Goal: Task Accomplishment & Management: Use online tool/utility

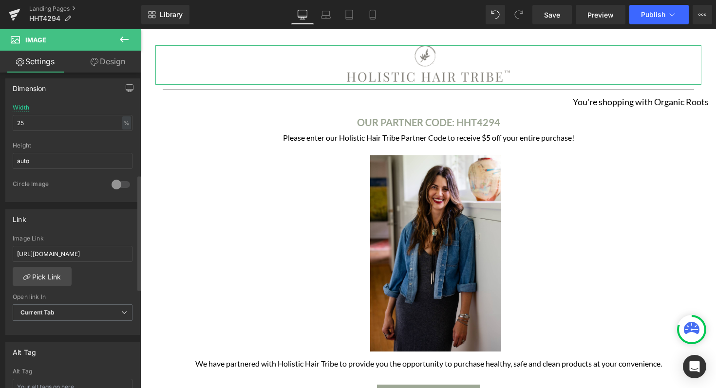
scroll to position [299, 0]
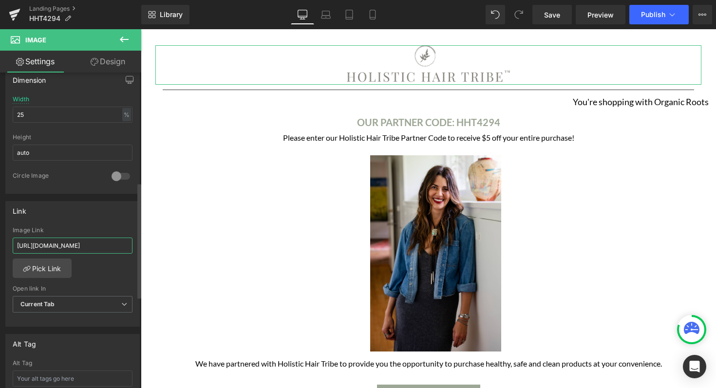
click at [85, 243] on input "[URL][DOMAIN_NAME]" at bounding box center [73, 246] width 120 height 16
type input "[URL][DOMAIN_NAME]"
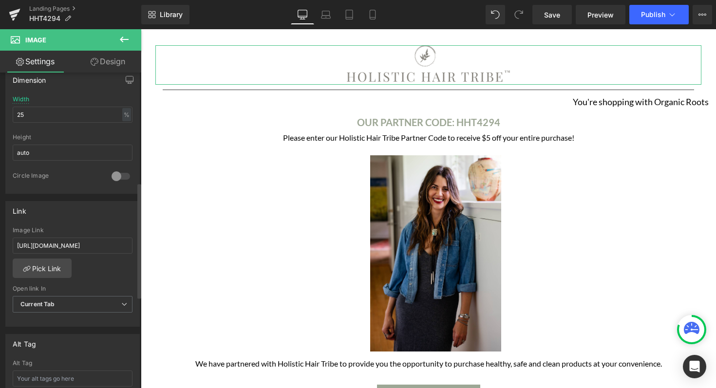
scroll to position [0, 0]
click at [100, 210] on div "Link" at bounding box center [73, 211] width 134 height 19
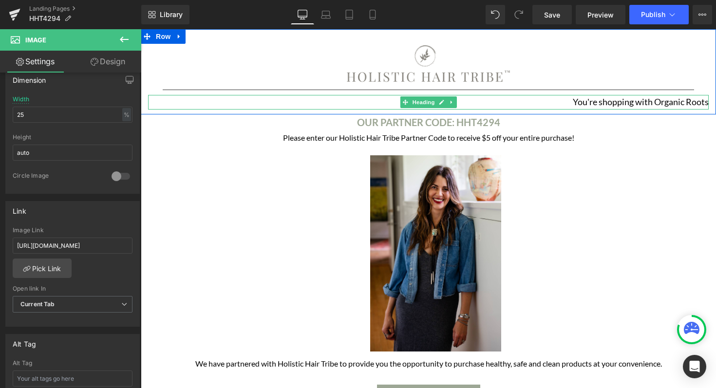
click at [639, 101] on h1 "You're shopping with Organic Roots" at bounding box center [428, 102] width 561 height 15
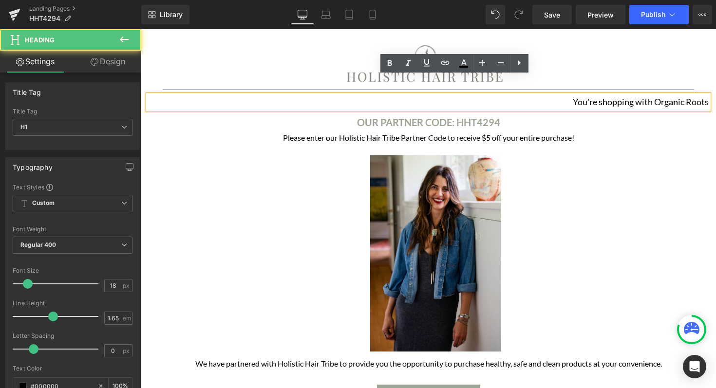
click at [673, 102] on h1 "You're shopping with Organic Roots" at bounding box center [428, 102] width 561 height 15
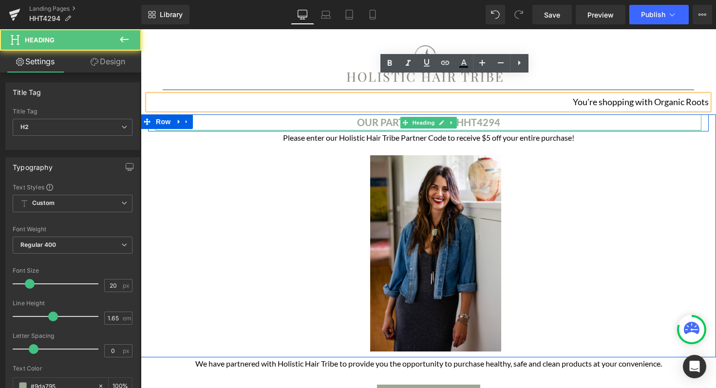
click at [480, 124] on b "OUR PARTNER CODE: HHT4294" at bounding box center [428, 122] width 143 height 12
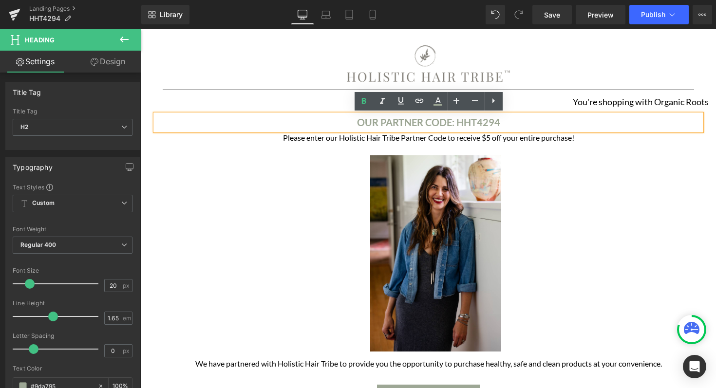
click at [476, 138] on h1 "Please enter our Holistic Hair Tribe Partner Code to receive $5 off your entire…" at bounding box center [428, 138] width 546 height 13
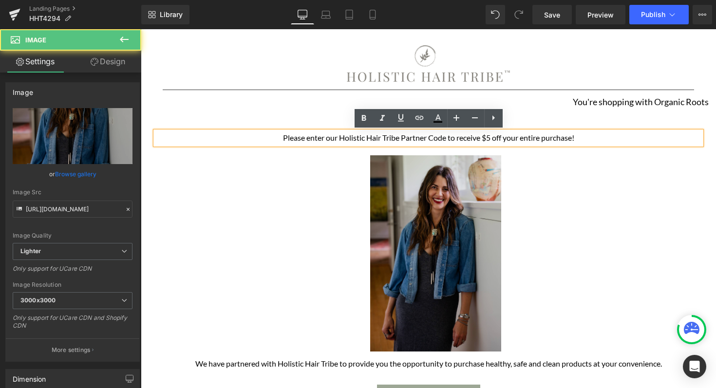
click at [450, 216] on img at bounding box center [429, 253] width 146 height 196
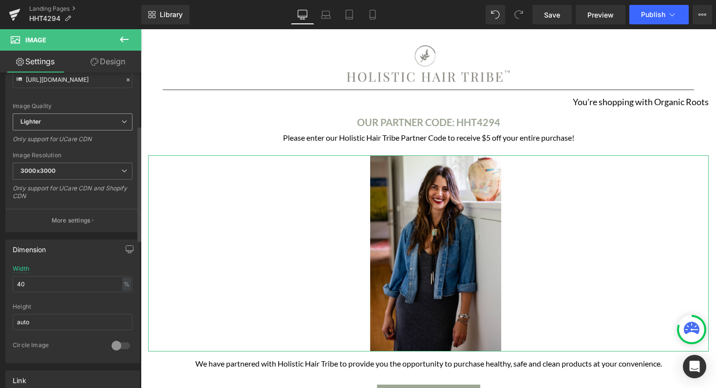
scroll to position [237, 0]
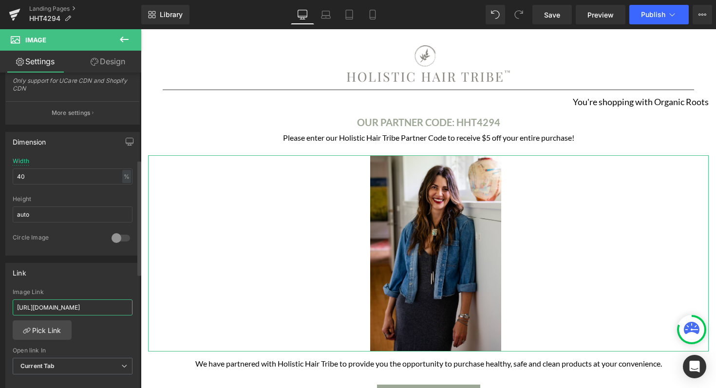
click at [81, 307] on input "[URL][DOMAIN_NAME]" at bounding box center [73, 308] width 120 height 16
paste input "[URL][DOMAIN_NAME]"
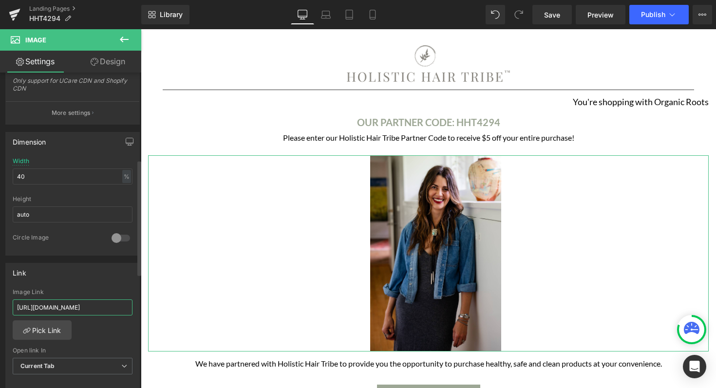
type input "[URL][DOMAIN_NAME]"
click at [108, 286] on div "Link [URL][DOMAIN_NAME] Image Link [URL][DOMAIN_NAME] Pick Link Current Tab New…" at bounding box center [72, 326] width 134 height 126
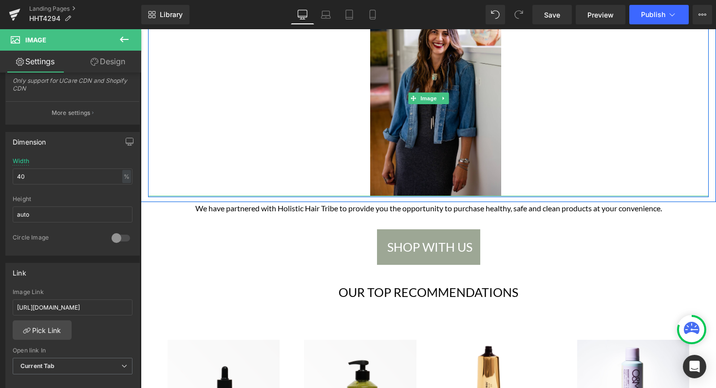
scroll to position [162, 0]
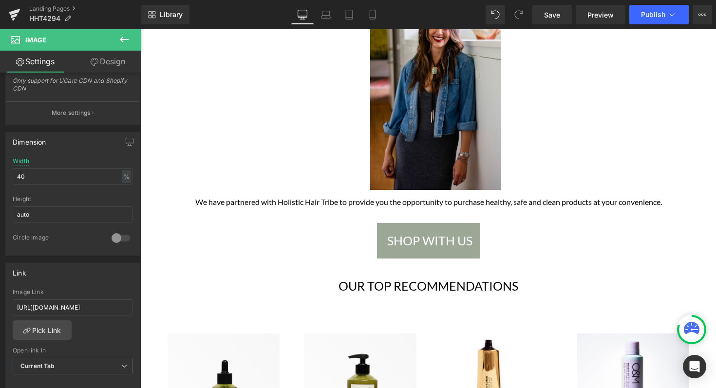
click at [379, 232] on link "SHOP WITH US" at bounding box center [428, 241] width 103 height 36
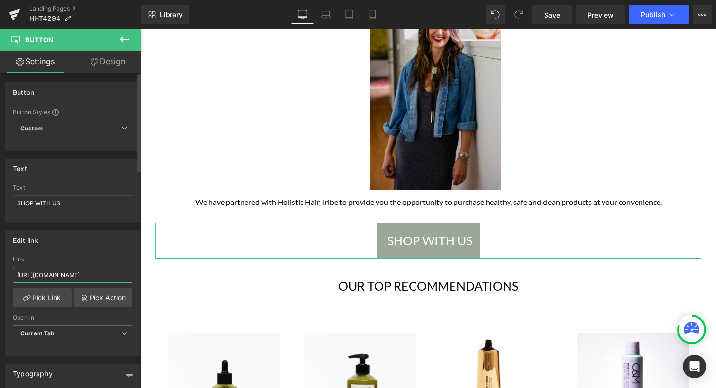
click at [70, 274] on input "[URL][DOMAIN_NAME]" at bounding box center [73, 275] width 120 height 16
type input "[URL][DOMAIN_NAME]"
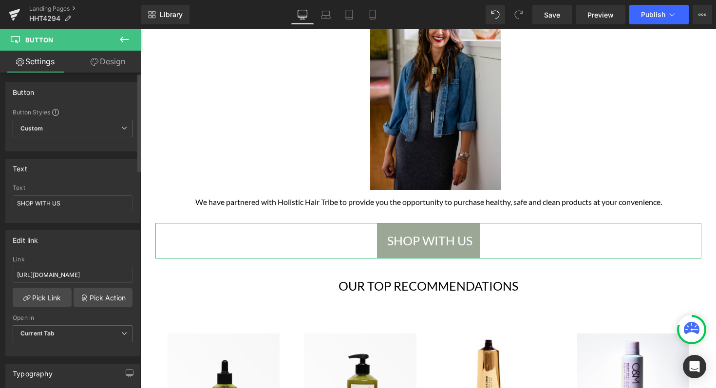
scroll to position [0, 0]
click at [96, 249] on div "Edit link" at bounding box center [73, 240] width 134 height 19
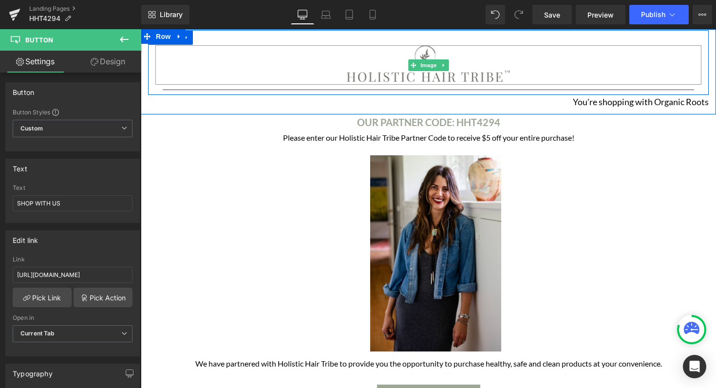
click at [466, 54] on img at bounding box center [428, 64] width 164 height 39
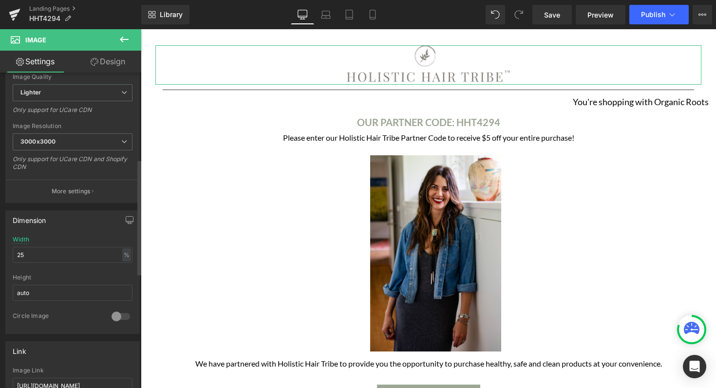
scroll to position [282, 0]
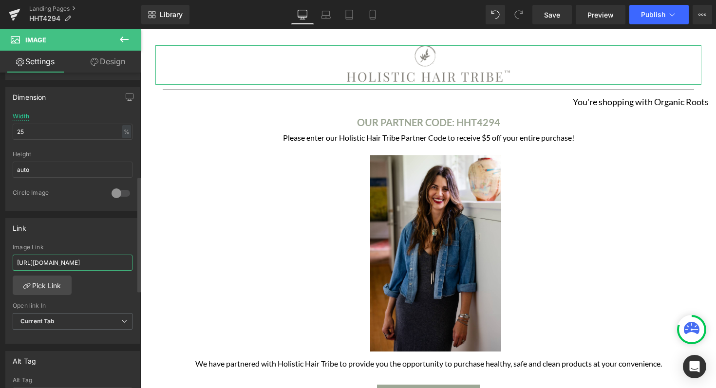
click at [85, 259] on input "[URL][DOMAIN_NAME]" at bounding box center [73, 263] width 120 height 16
click at [115, 261] on input "[URL][DOMAIN_NAME]" at bounding box center [73, 263] width 120 height 16
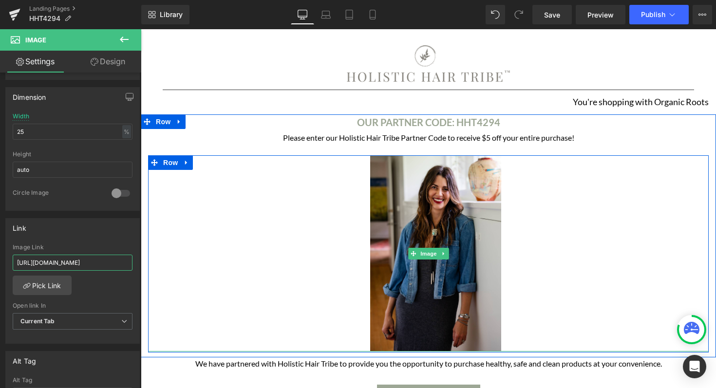
scroll to position [0, 56]
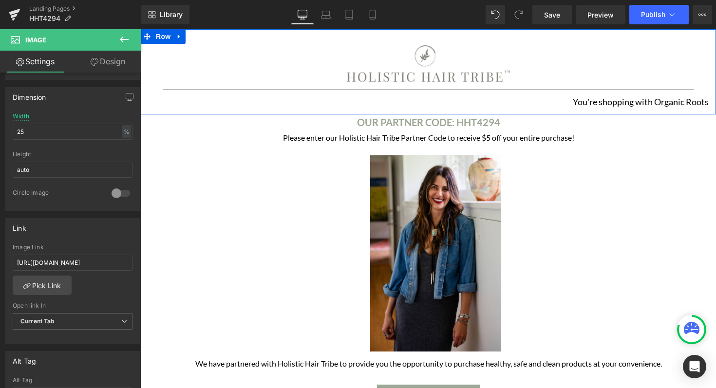
click at [141, 29] on div at bounding box center [141, 29] width 0 height 0
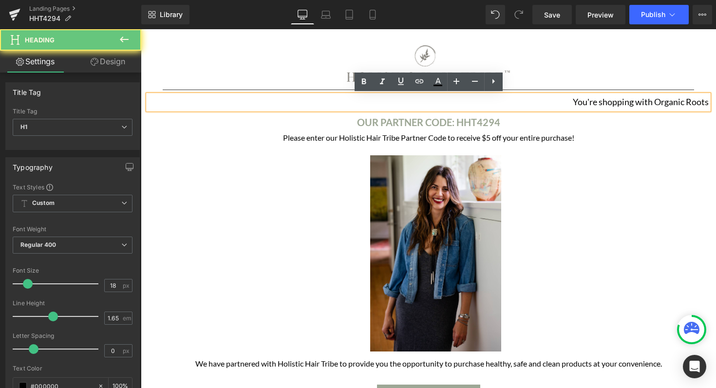
click at [613, 104] on h1 "You're shopping with Organic Roots" at bounding box center [428, 102] width 561 height 15
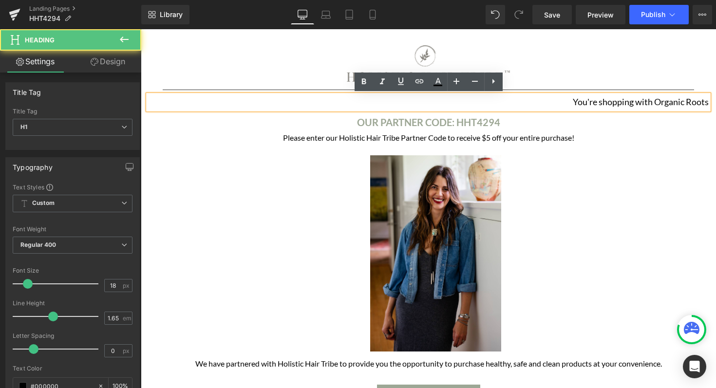
click at [696, 103] on h1 "You're shopping with Organic Roots" at bounding box center [428, 102] width 561 height 15
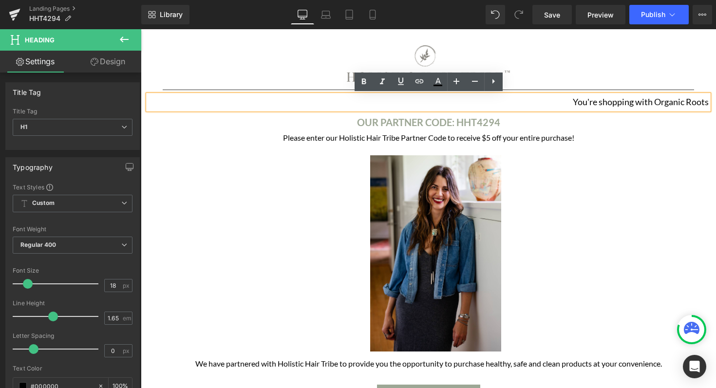
click at [484, 121] on b "OUR PARTNER CODE: HHT4294" at bounding box center [428, 122] width 143 height 12
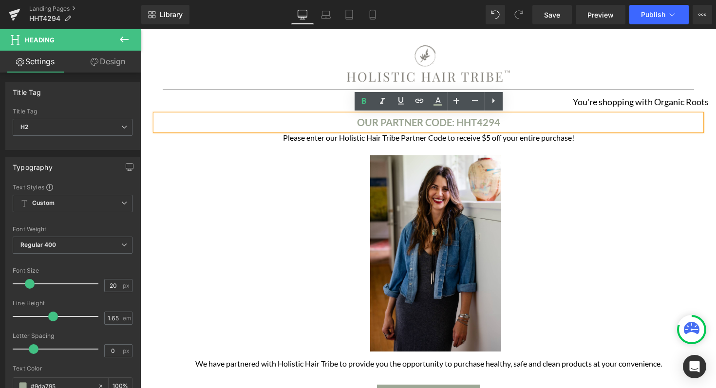
click at [408, 123] on b "OUR PARTNER CODE: HHT4294" at bounding box center [428, 122] width 143 height 12
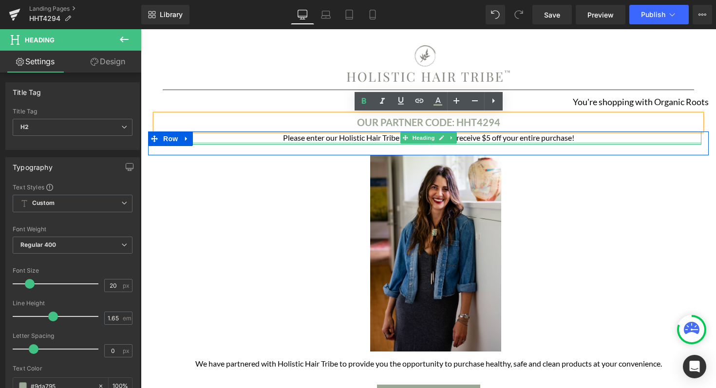
click at [365, 142] on div at bounding box center [428, 143] width 546 height 2
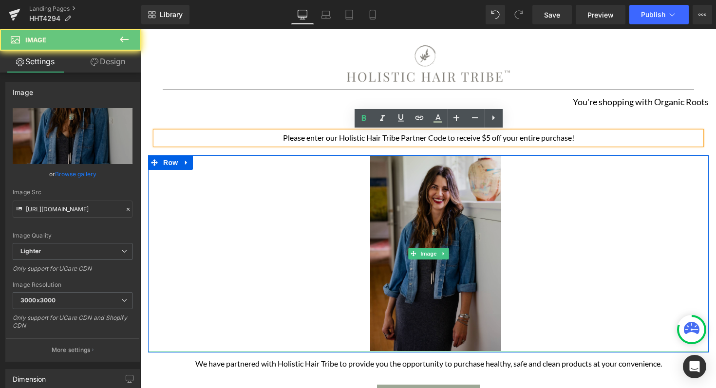
click at [405, 190] on img at bounding box center [429, 253] width 146 height 196
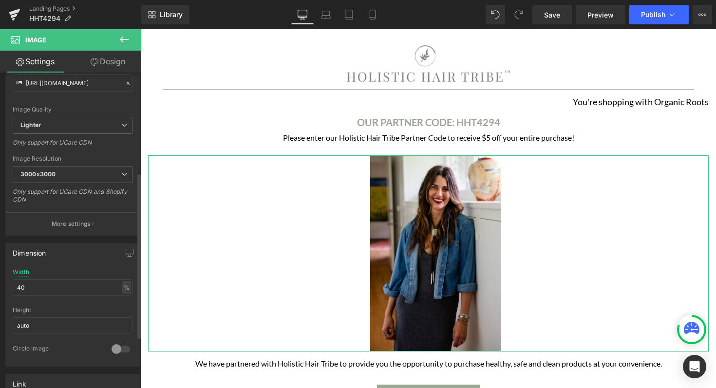
scroll to position [234, 0]
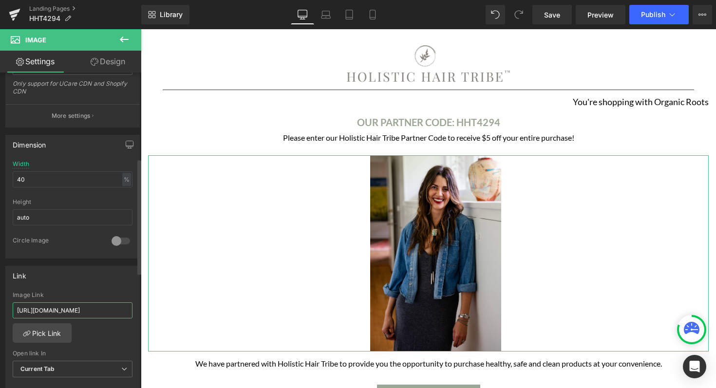
click at [115, 308] on input "[URL][DOMAIN_NAME]" at bounding box center [73, 311] width 120 height 16
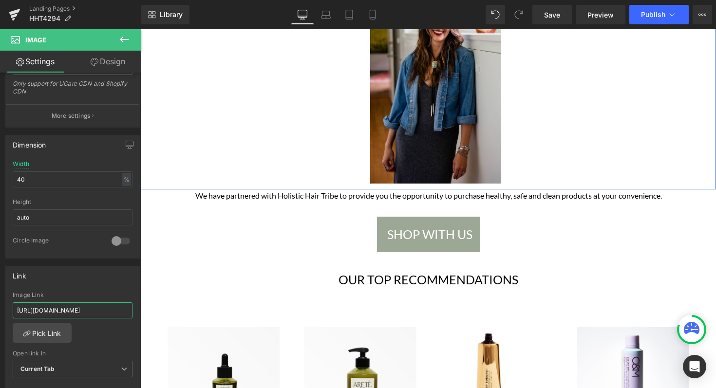
scroll to position [194, 0]
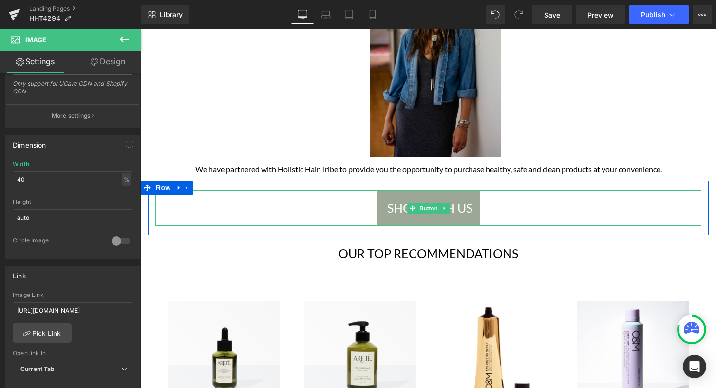
click at [362, 195] on div "SHOP WITH US" at bounding box center [428, 209] width 546 height 36
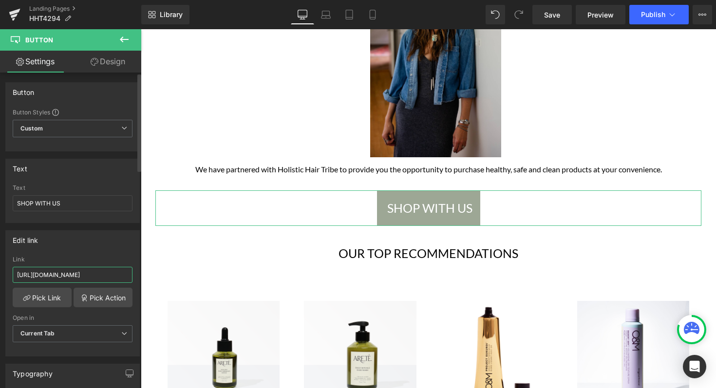
click at [118, 273] on input "[URL][DOMAIN_NAME]" at bounding box center [73, 275] width 120 height 16
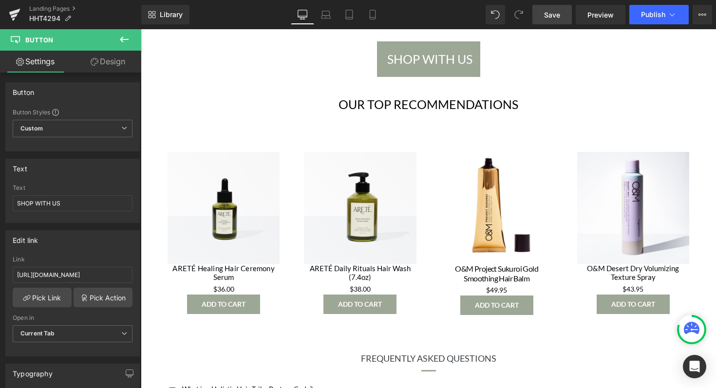
scroll to position [0, 0]
click at [548, 18] on span "Save" at bounding box center [552, 15] width 16 height 10
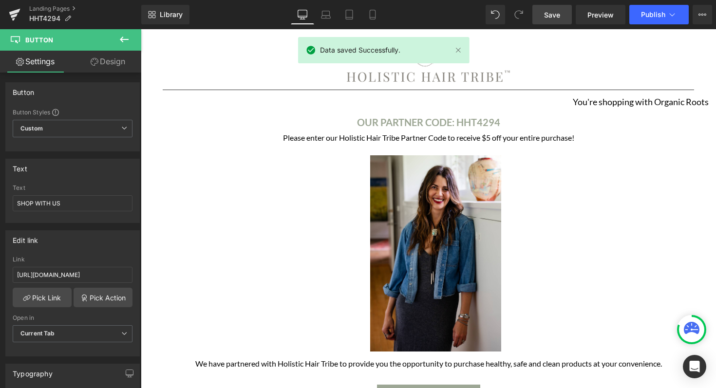
click at [451, 66] on div "Data saved Successfully." at bounding box center [384, 52] width 172 height 30
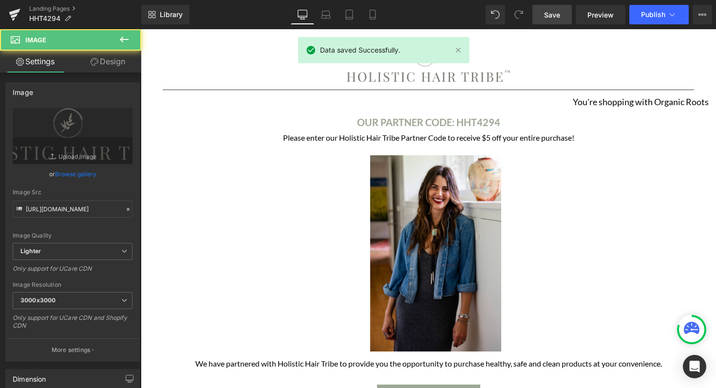
click at [459, 75] on img at bounding box center [428, 64] width 164 height 39
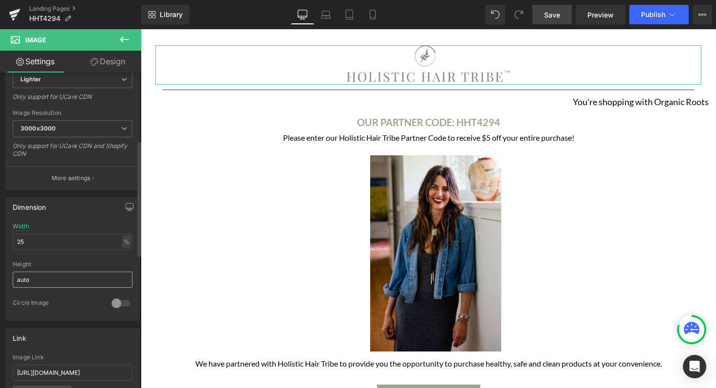
scroll to position [258, 0]
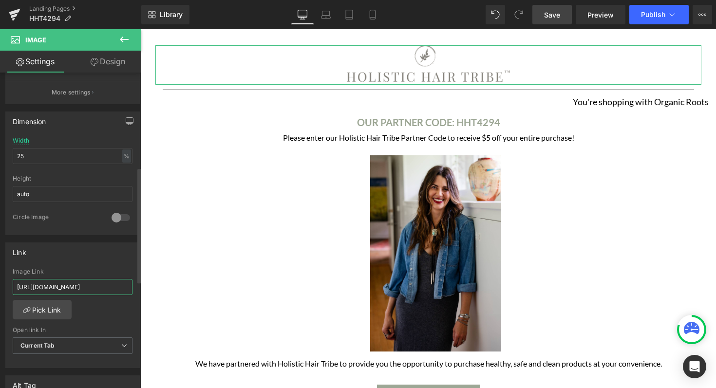
click at [118, 285] on input "[URL][DOMAIN_NAME]" at bounding box center [73, 287] width 120 height 16
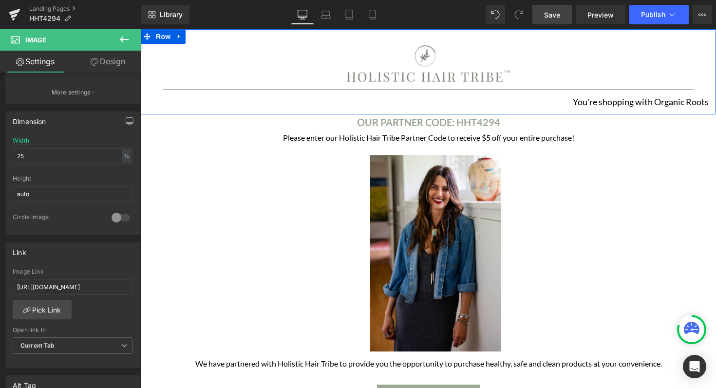
click at [629, 99] on h1 "You're shopping with Organic Roots" at bounding box center [428, 102] width 561 height 15
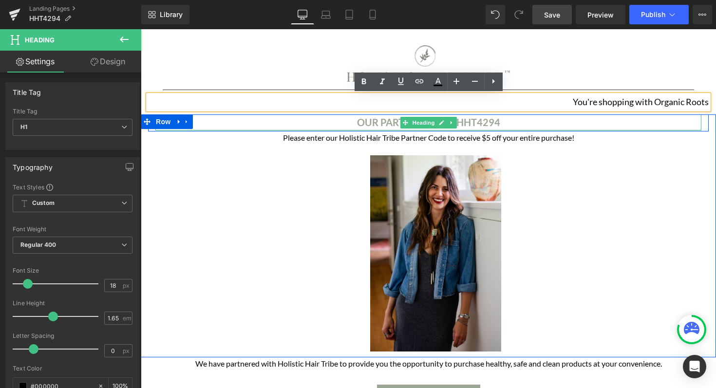
click at [483, 117] on b "OUR PARTNER CODE: HHT4294" at bounding box center [428, 122] width 143 height 12
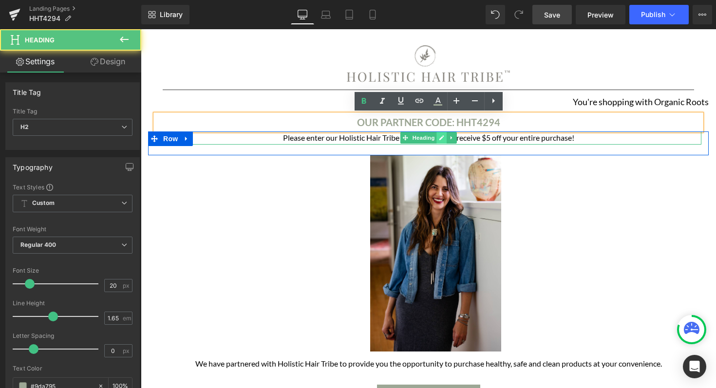
click at [441, 140] on icon at bounding box center [441, 138] width 5 height 6
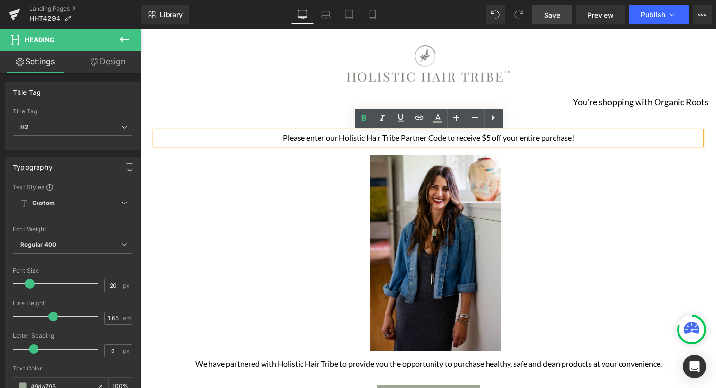
click at [443, 139] on h1 "Please enter our Holistic Hair Tribe Partner Code to receive $5 off your entire…" at bounding box center [428, 138] width 546 height 13
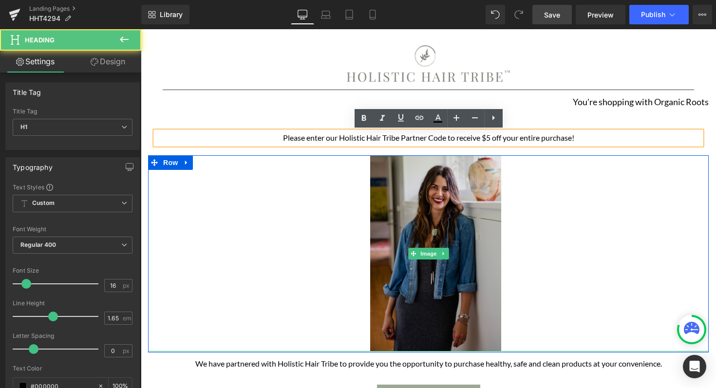
click at [441, 189] on img at bounding box center [429, 253] width 146 height 196
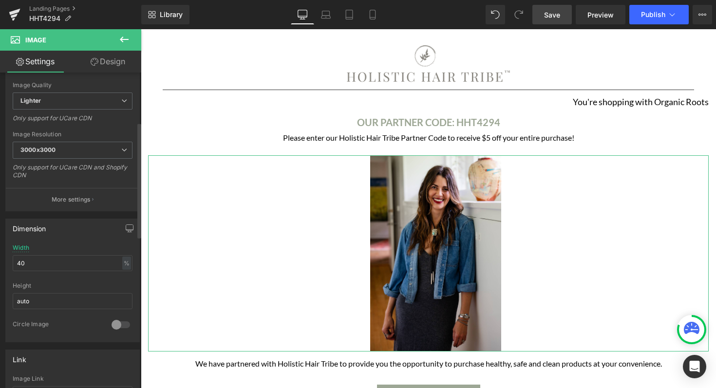
scroll to position [258, 0]
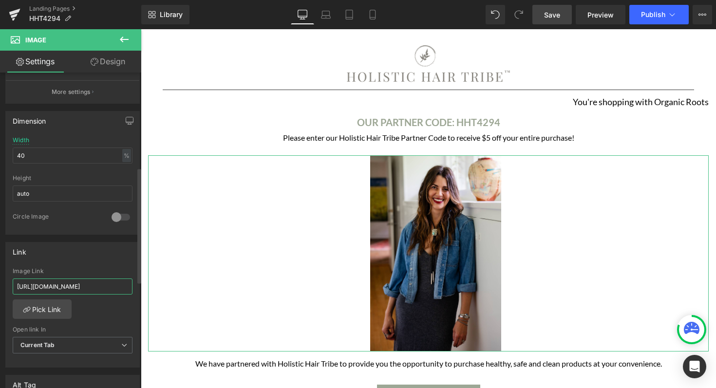
click at [121, 284] on input "[URL][DOMAIN_NAME]" at bounding box center [73, 287] width 120 height 16
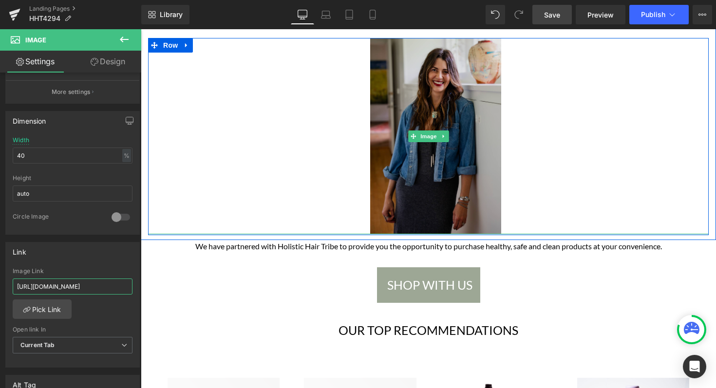
scroll to position [189, 0]
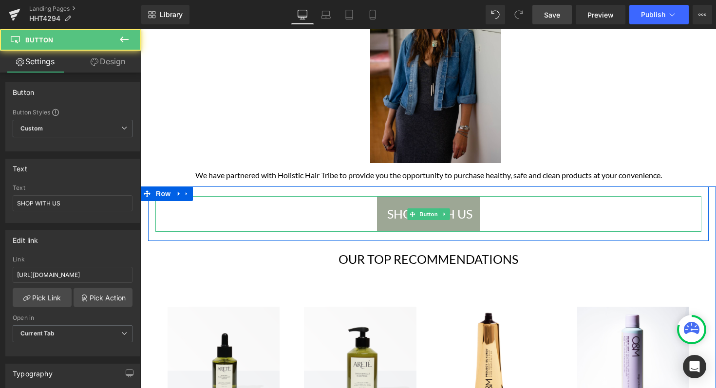
click at [374, 211] on div "SHOP WITH US" at bounding box center [428, 214] width 546 height 36
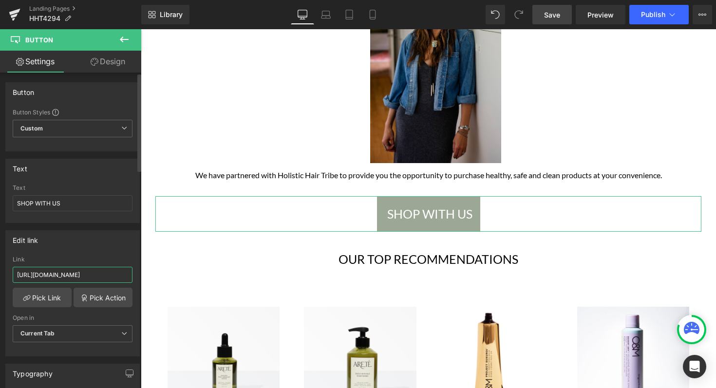
click at [112, 277] on input "[URL][DOMAIN_NAME]" at bounding box center [73, 275] width 120 height 16
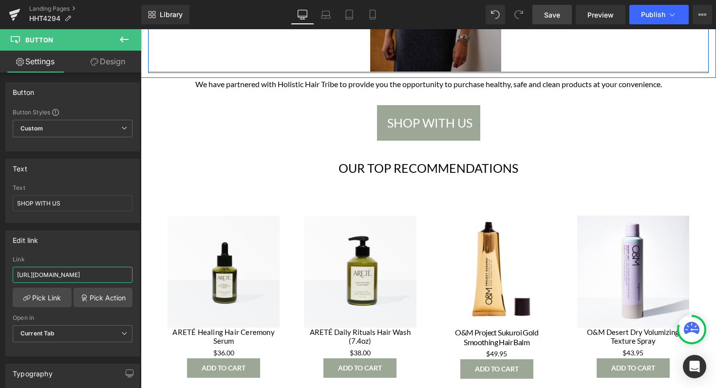
scroll to position [385, 0]
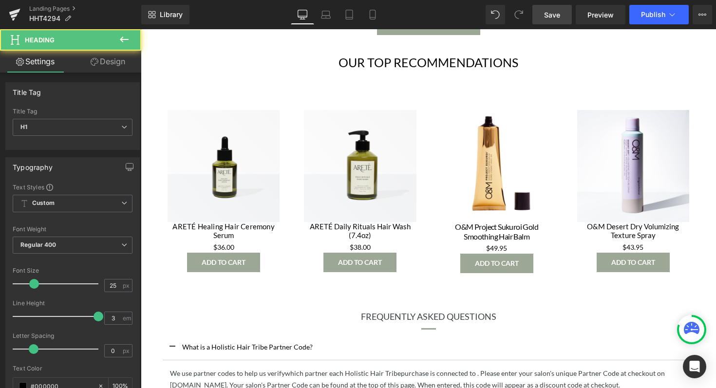
click at [445, 64] on div "OUr Top Recommendations Heading" at bounding box center [428, 62] width 546 height 37
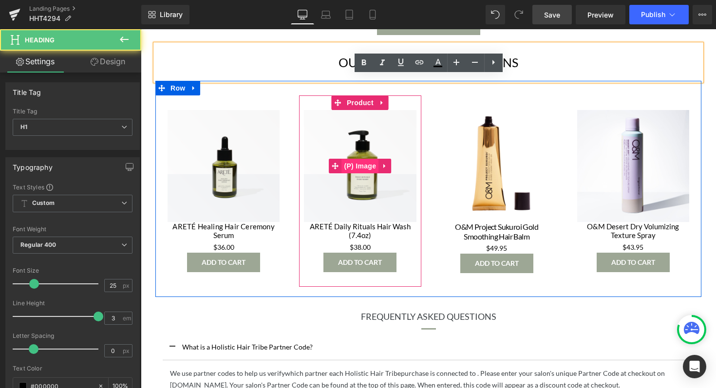
click at [377, 159] on span "(P) Image" at bounding box center [360, 166] width 37 height 15
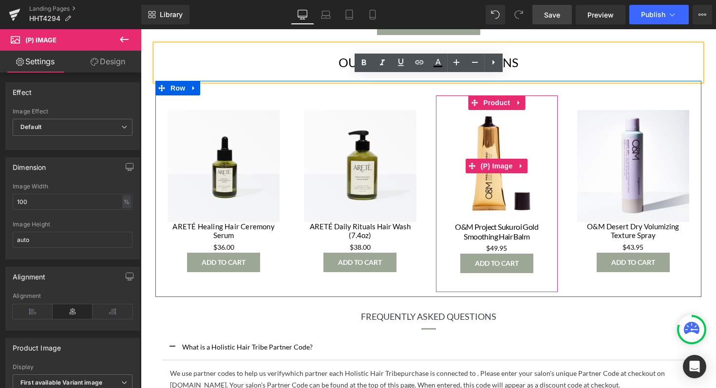
click at [486, 149] on img at bounding box center [497, 166] width 112 height 112
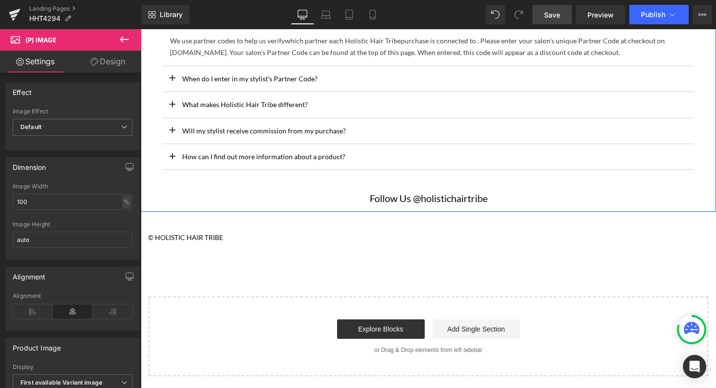
scroll to position [721, 0]
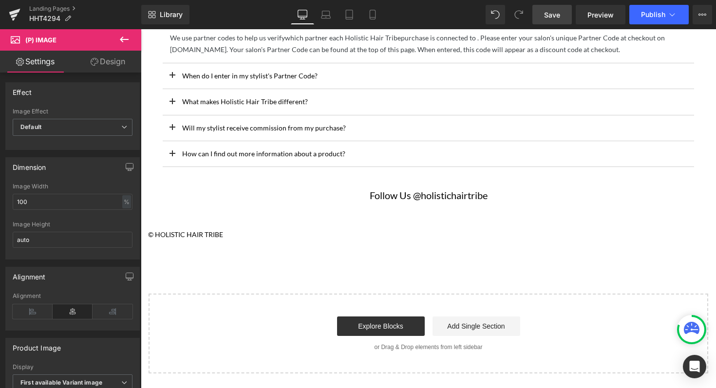
click at [555, 17] on span "Save" at bounding box center [552, 15] width 16 height 10
click at [673, 18] on icon at bounding box center [673, 15] width 10 height 10
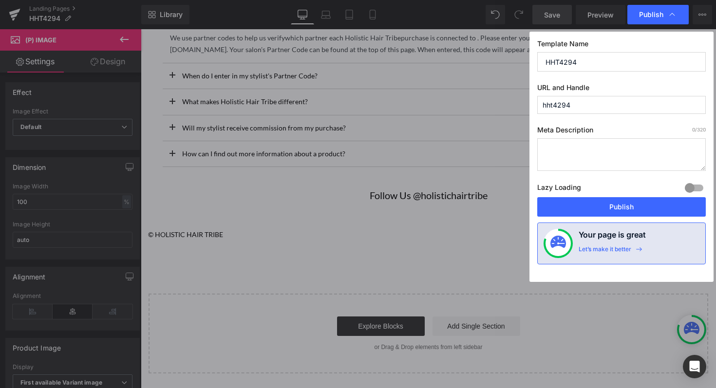
click at [583, 106] on input "hht4294" at bounding box center [621, 105] width 169 height 18
paste input "organicrootsgvl"
type input "organicrootsgvl"
click at [628, 207] on button "Publish" at bounding box center [621, 206] width 169 height 19
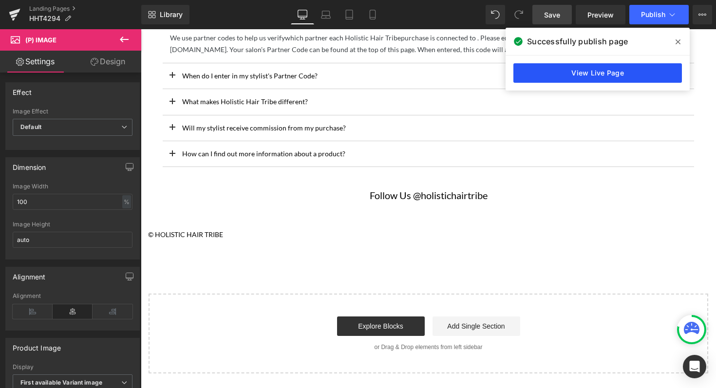
click at [608, 70] on link "View Live Page" at bounding box center [598, 72] width 169 height 19
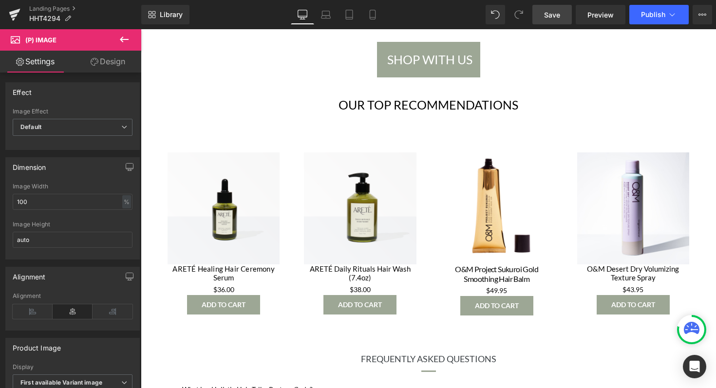
scroll to position [351, 0]
